Goal: Register for event/course

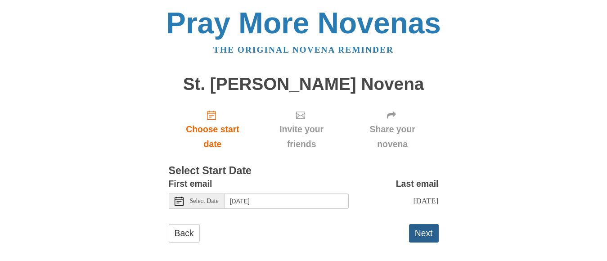
click at [422, 243] on button "Next" at bounding box center [424, 233] width 30 height 18
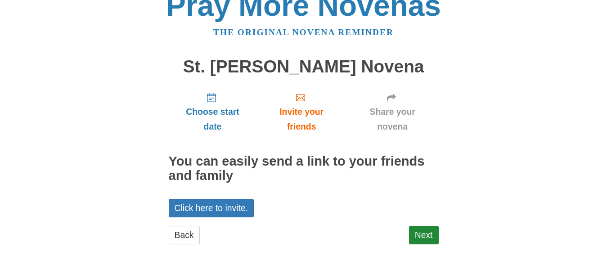
scroll to position [27, 0]
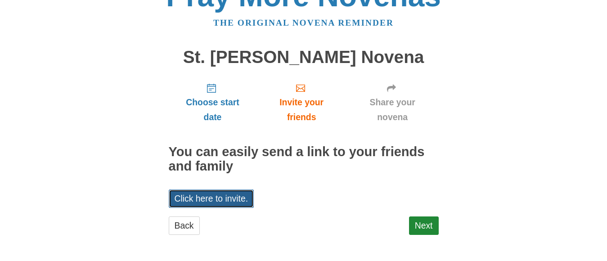
click at [239, 203] on link "Click here to invite." at bounding box center [211, 198] width 85 height 18
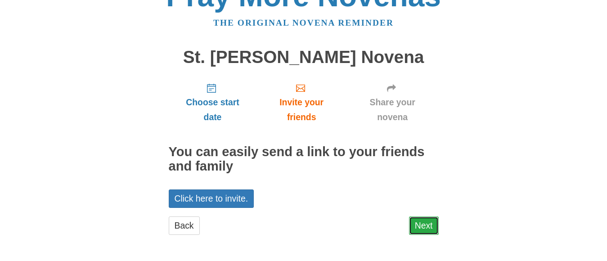
click at [417, 227] on link "Next" at bounding box center [424, 225] width 30 height 18
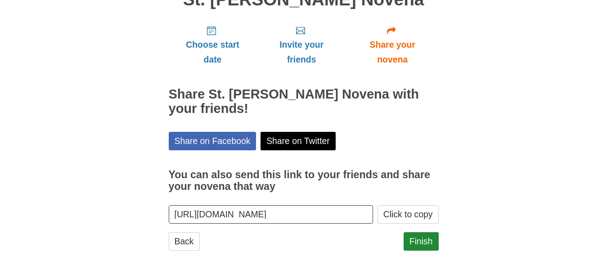
scroll to position [100, 0]
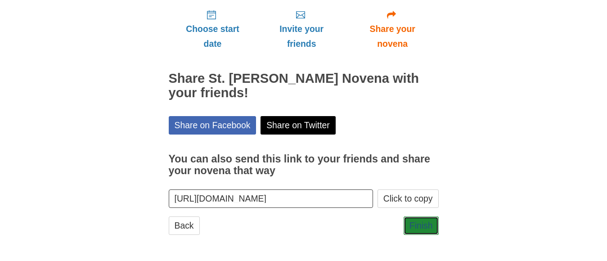
click at [414, 227] on link "Finish" at bounding box center [421, 225] width 35 height 18
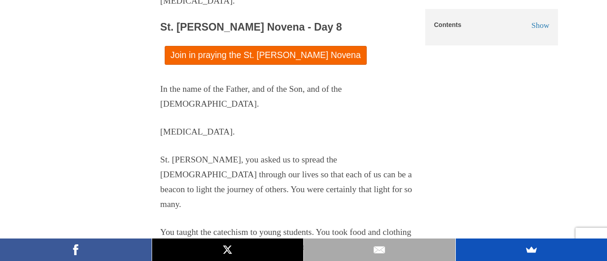
scroll to position [45, 0]
